Goal: Check status

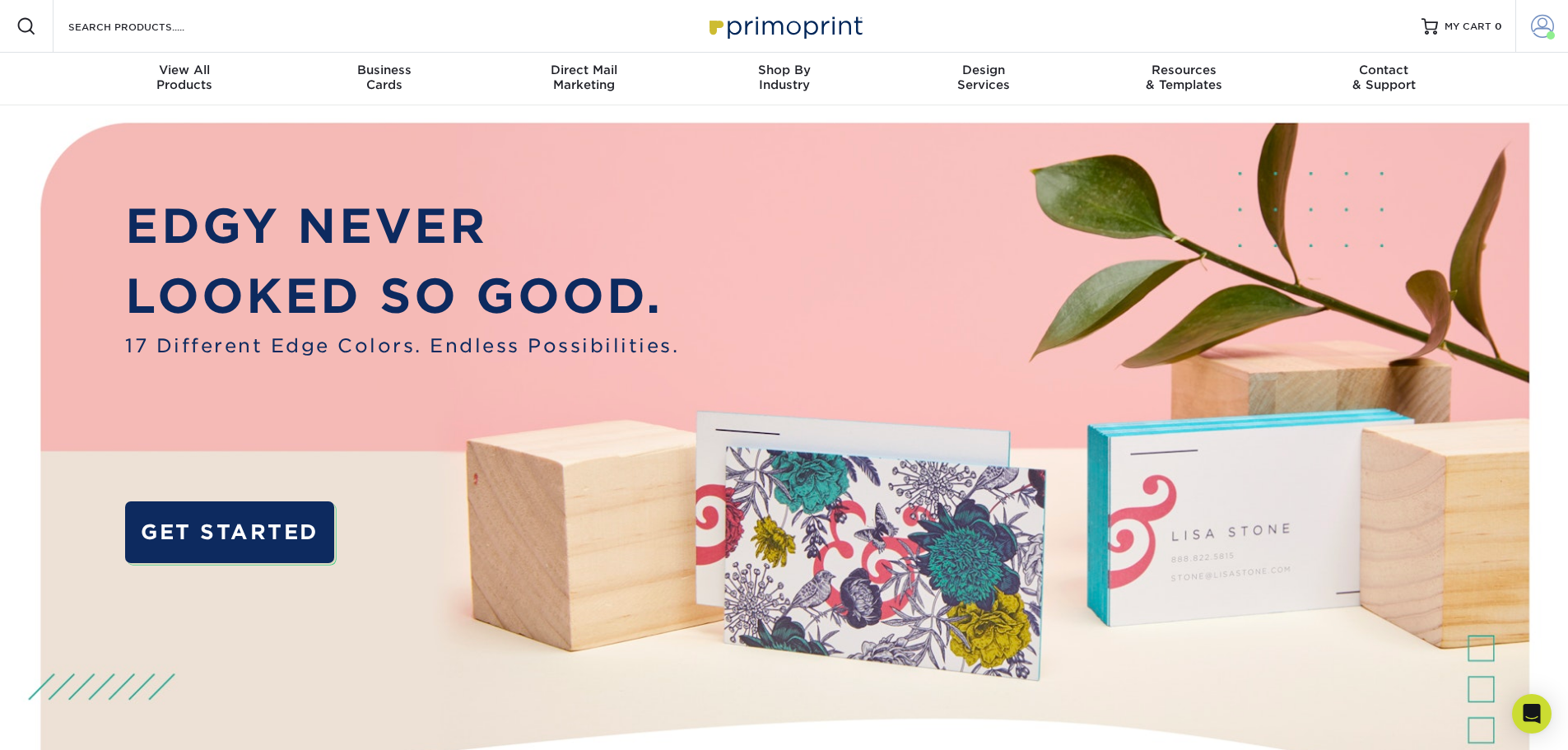
click at [1535, 32] on span at bounding box center [1542, 26] width 23 height 23
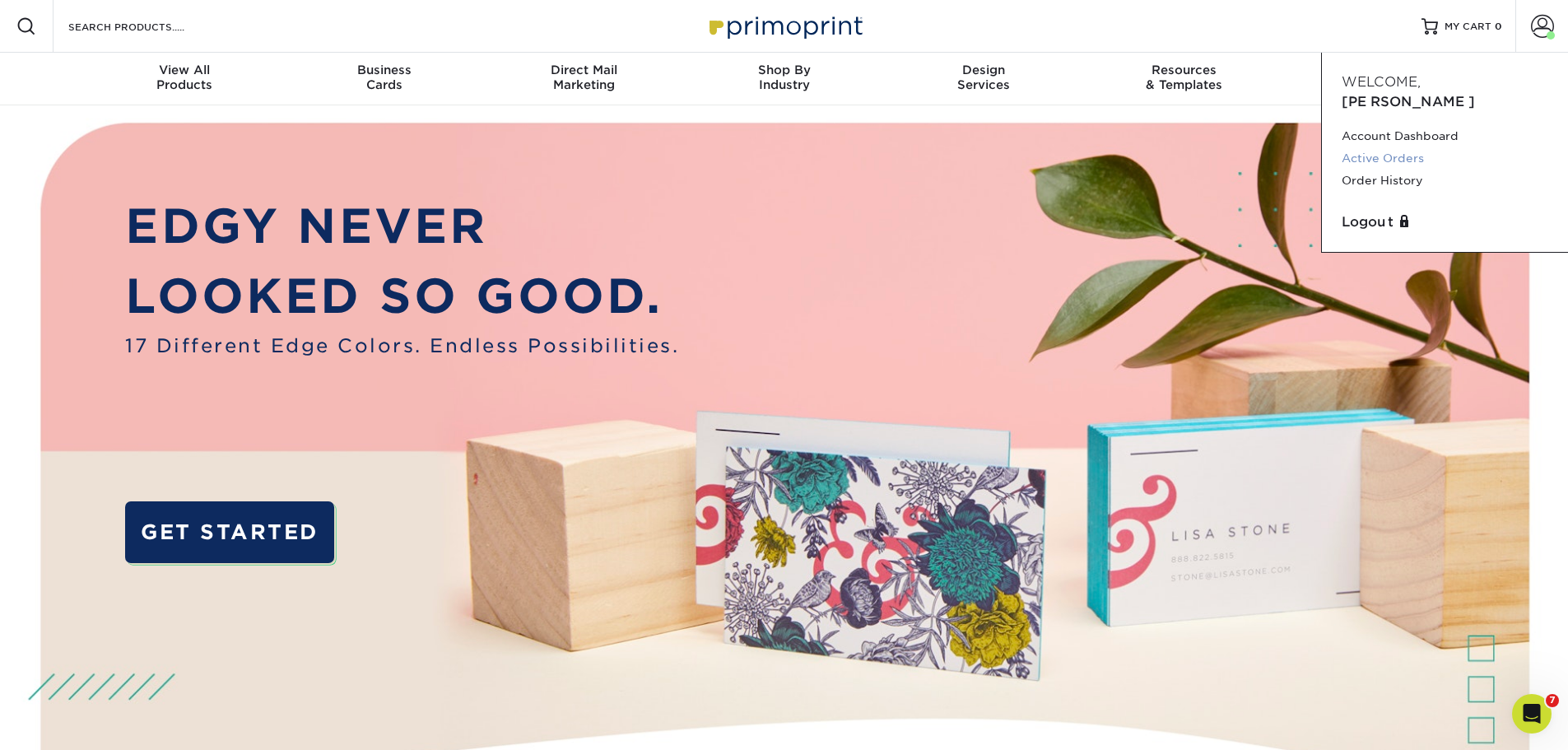
click at [1394, 148] on link "Active Orders" at bounding box center [1445, 159] width 207 height 22
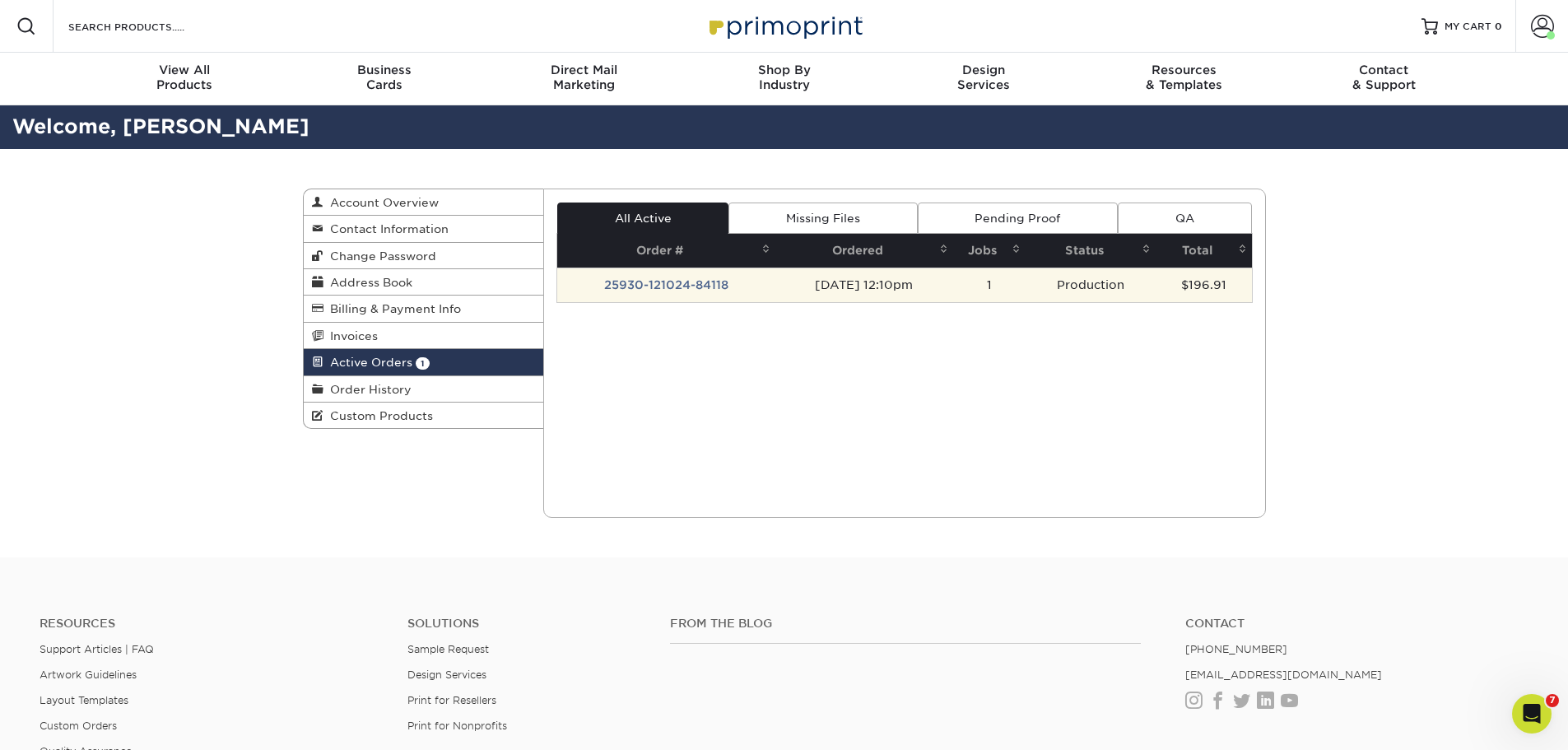
click at [696, 294] on td "25930-121024-84118" at bounding box center [666, 284] width 218 height 34
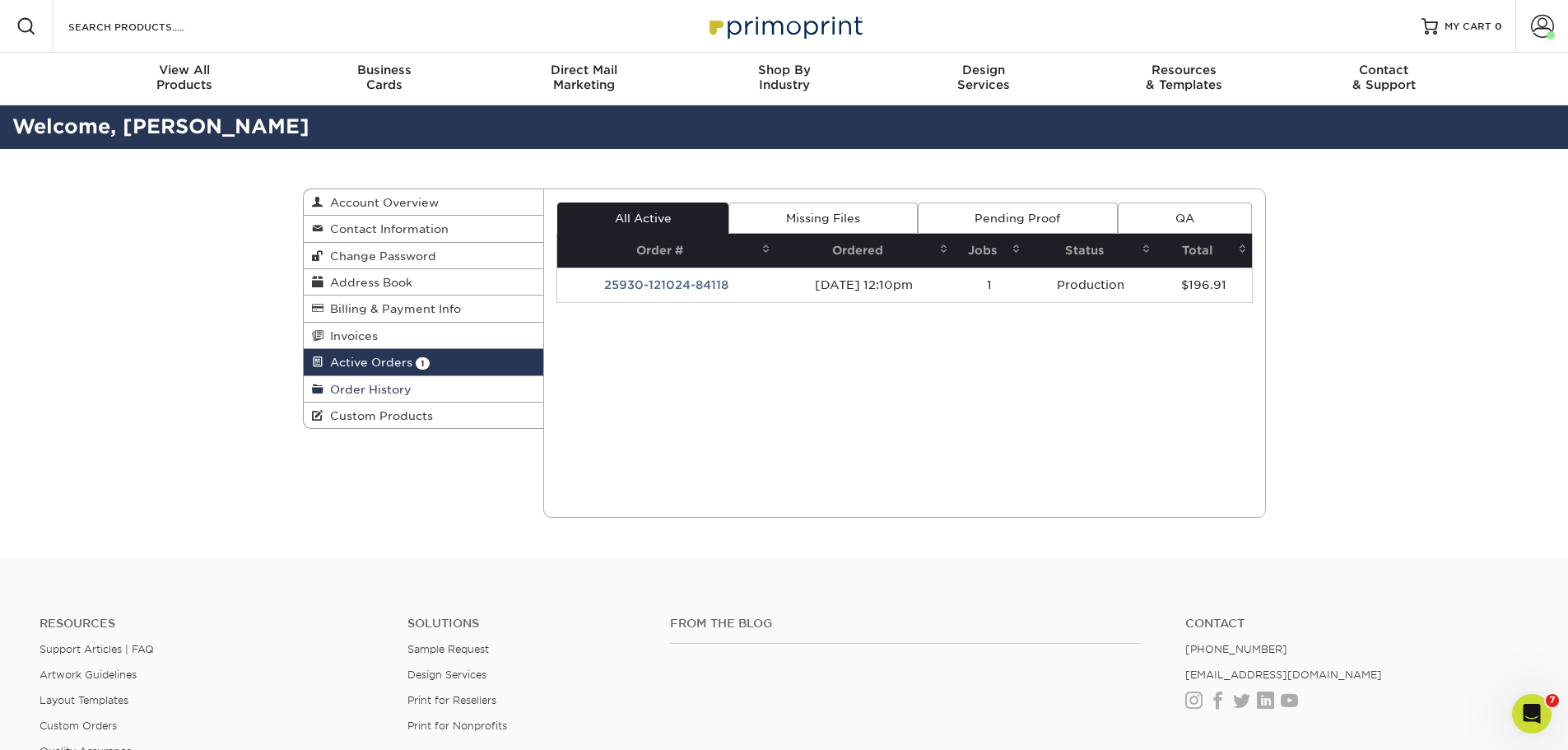
click at [431, 384] on link "Order History" at bounding box center [423, 389] width 240 height 26
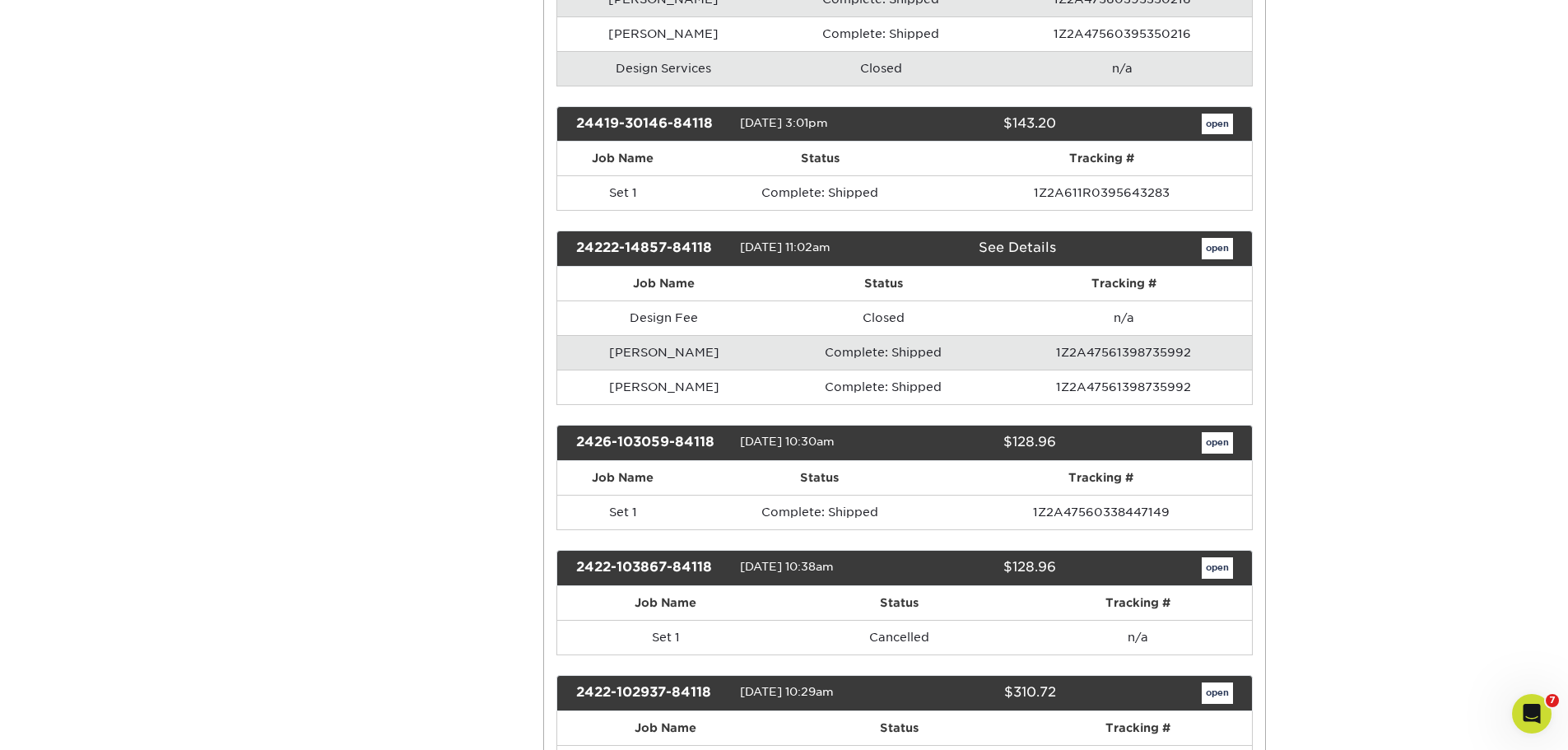
scroll to position [1976, 0]
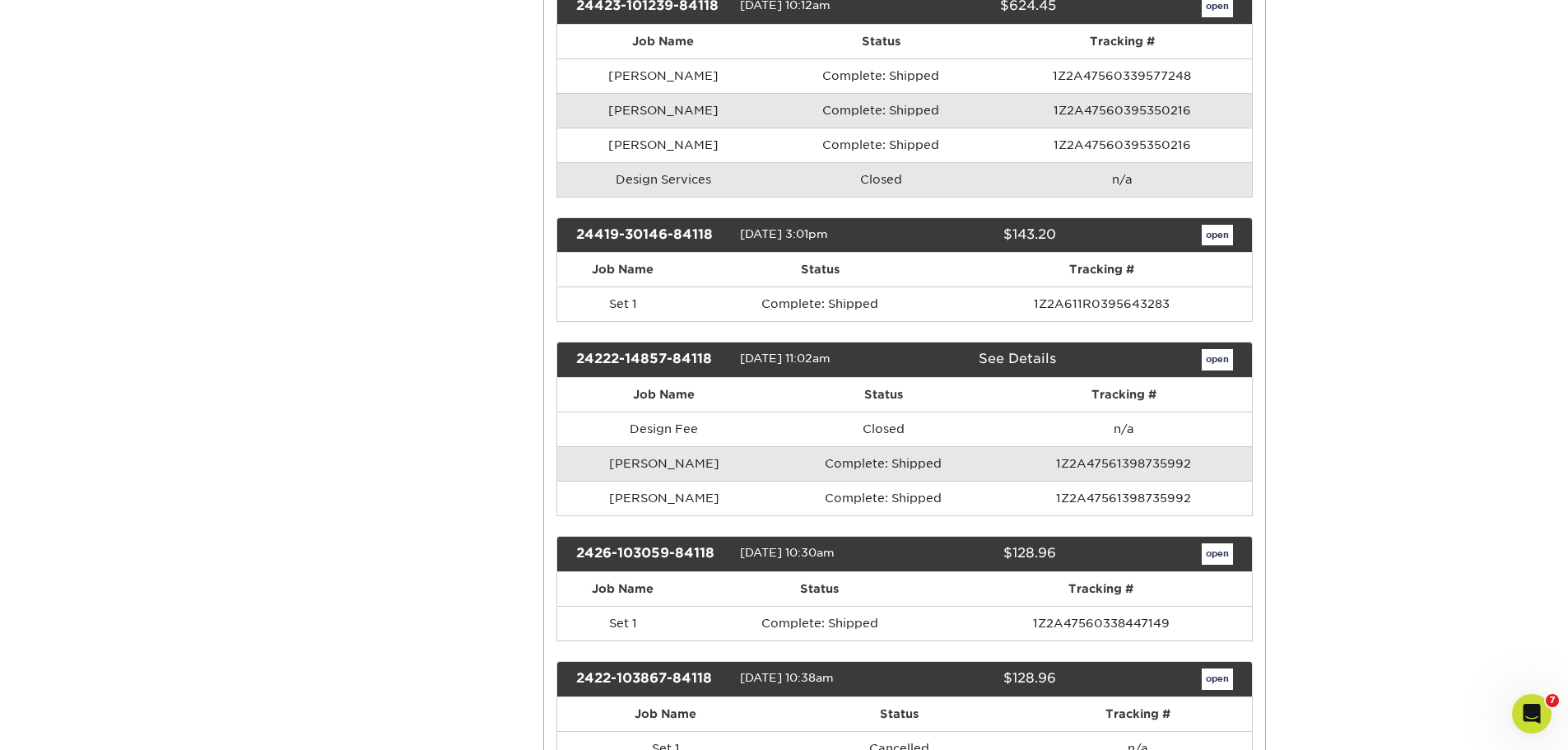
click at [1008, 357] on link "See Details" at bounding box center [1017, 358] width 77 height 16
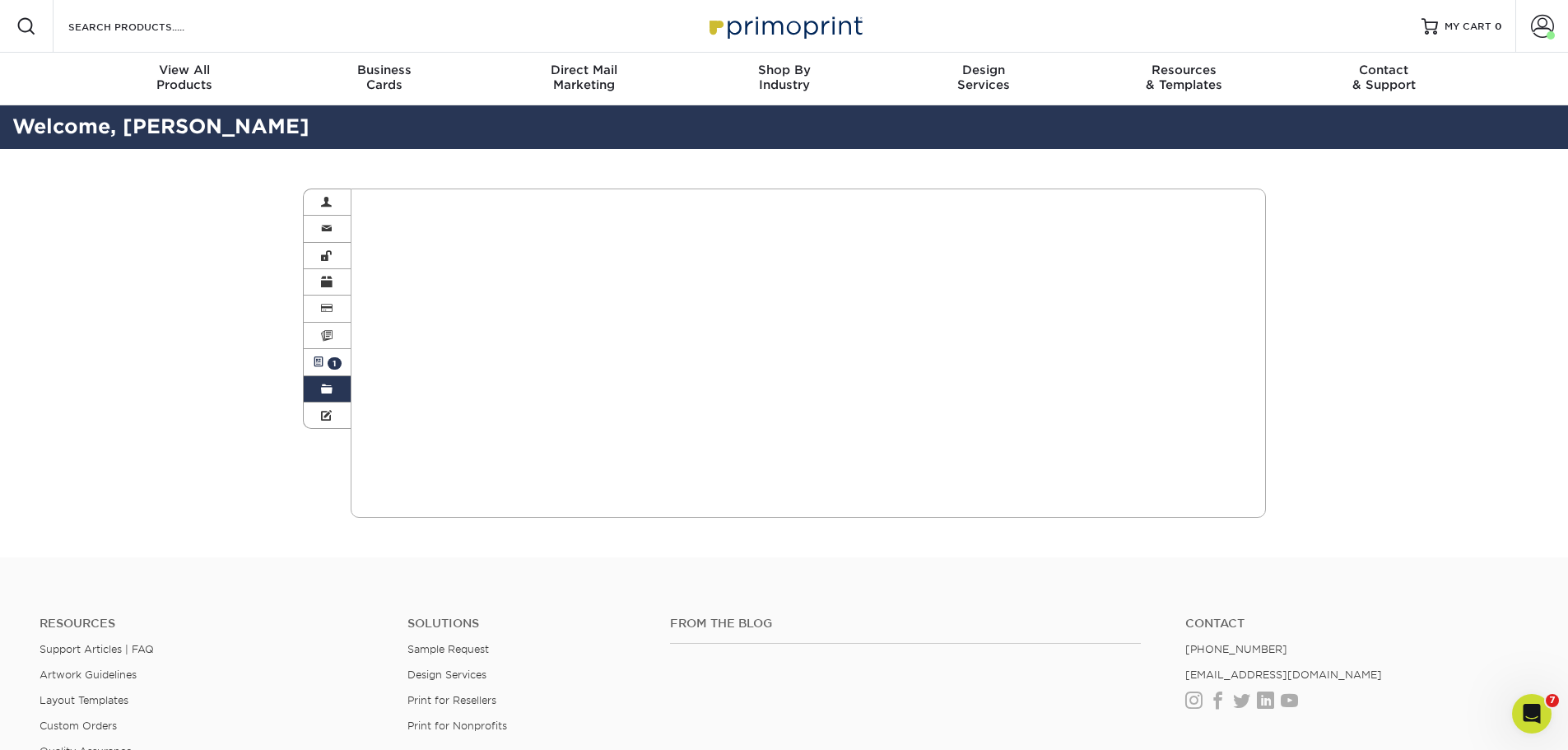
click at [325, 360] on link "Active Orders 1" at bounding box center [327, 362] width 47 height 26
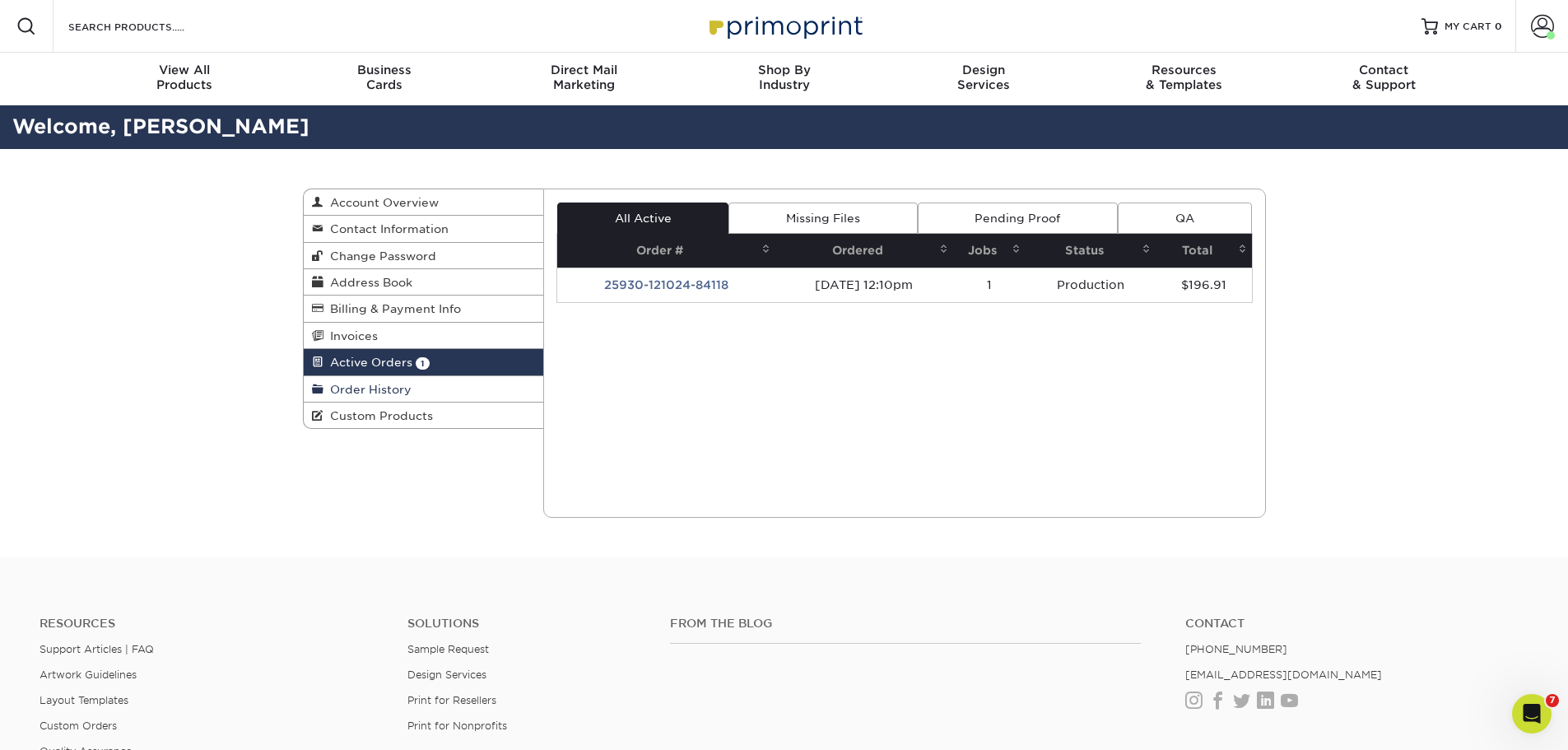
click at [400, 387] on span "Order History" at bounding box center [367, 389] width 88 height 13
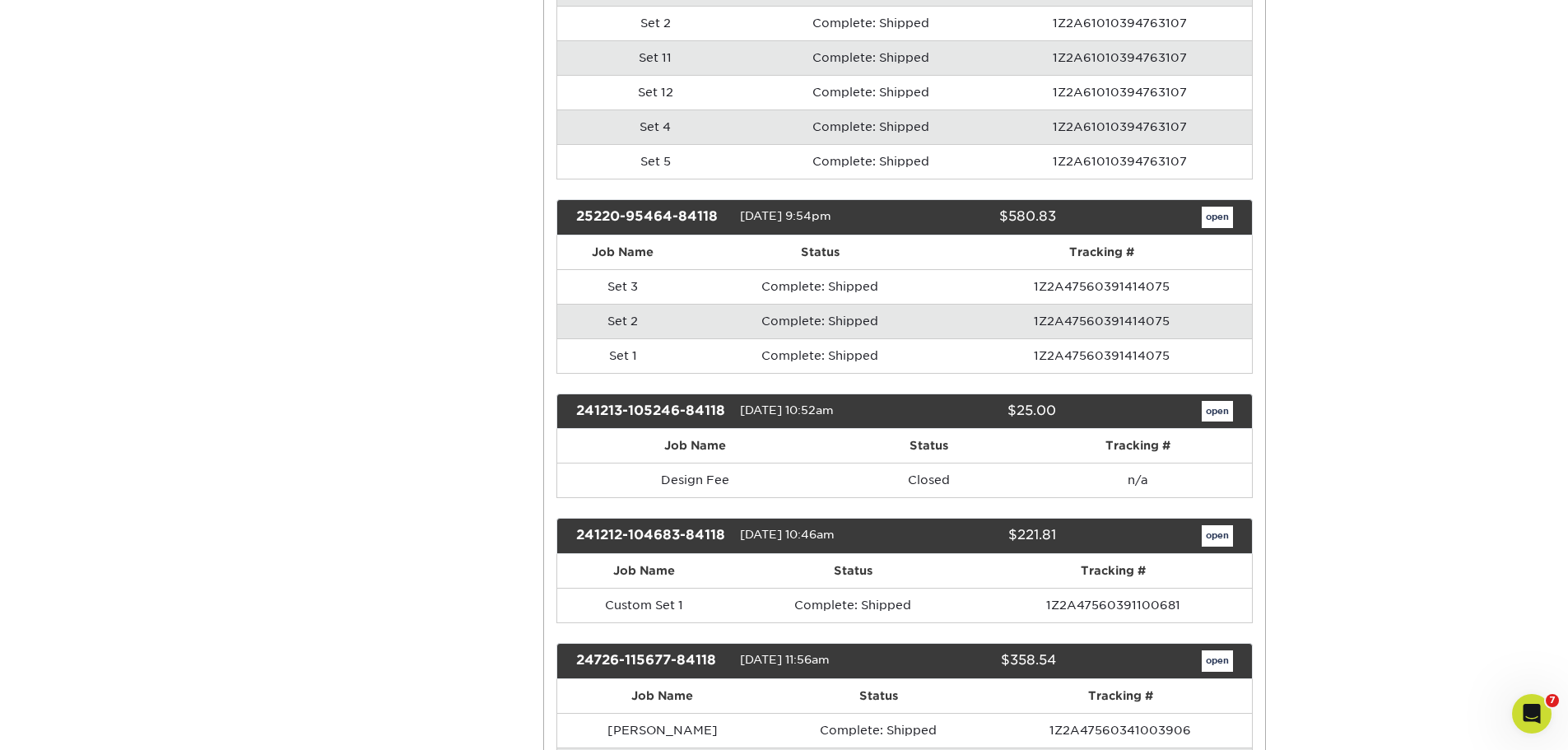
scroll to position [906, 0]
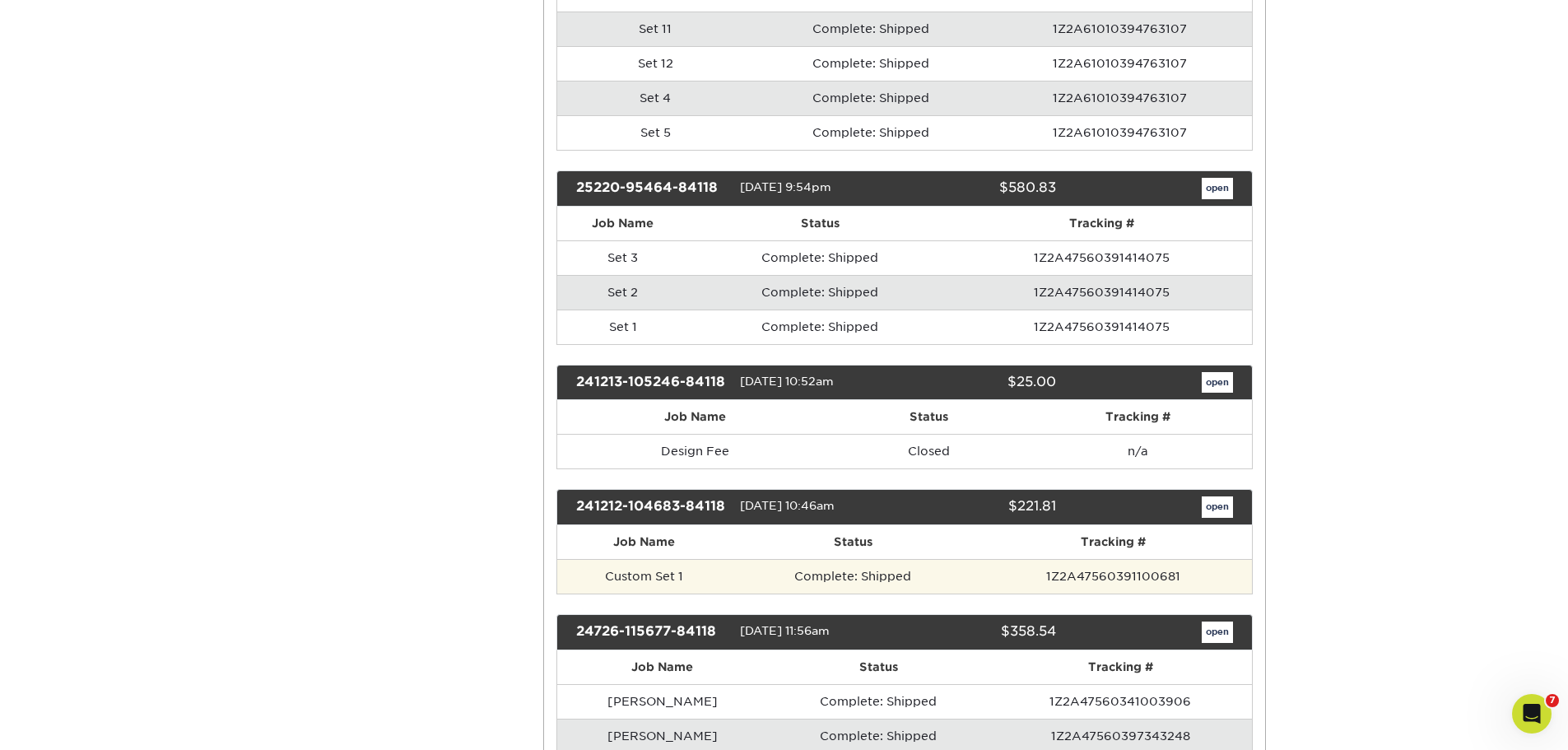
click at [722, 569] on td "Custom Set 1" at bounding box center [644, 575] width 174 height 34
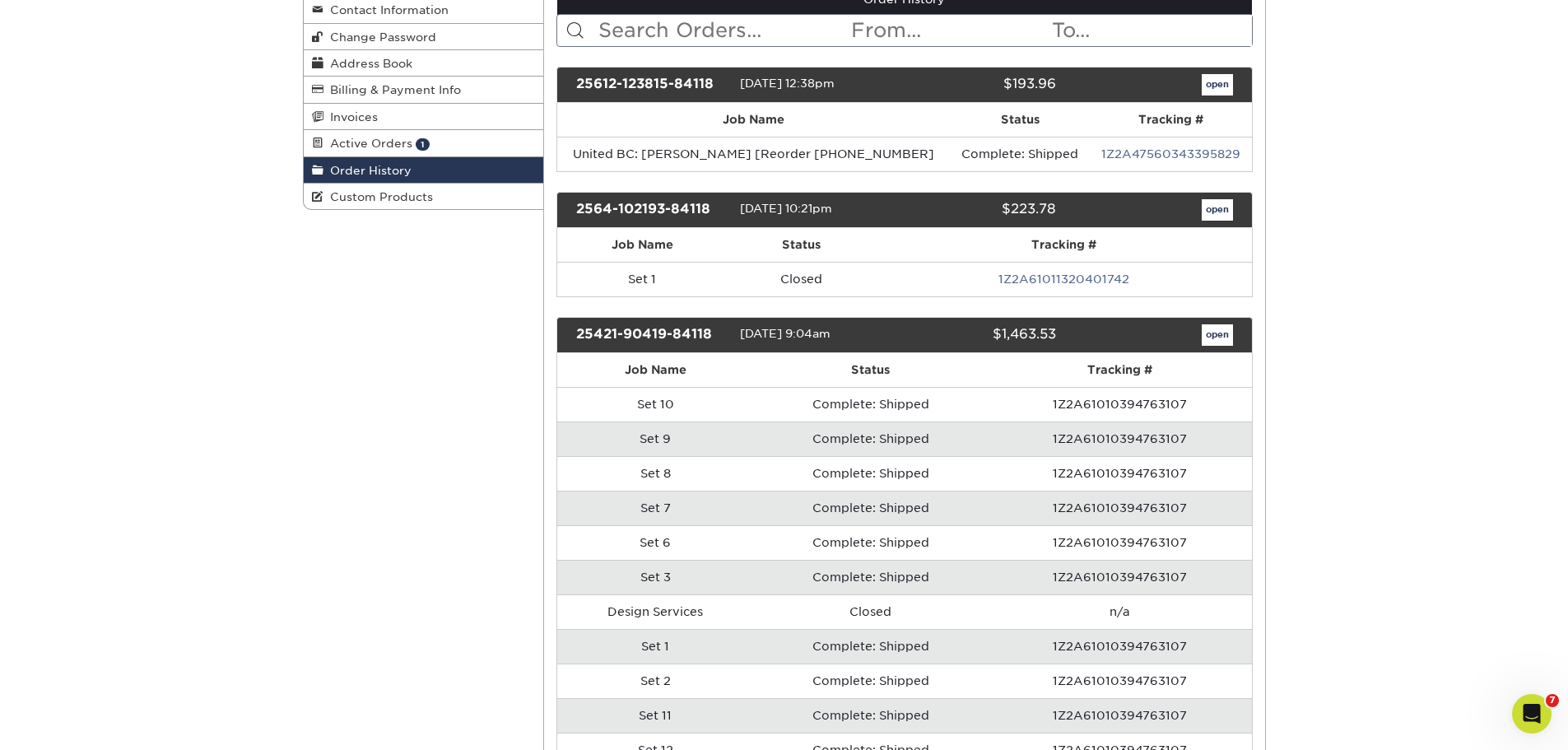
scroll to position [0, 0]
